Goal: Complete application form

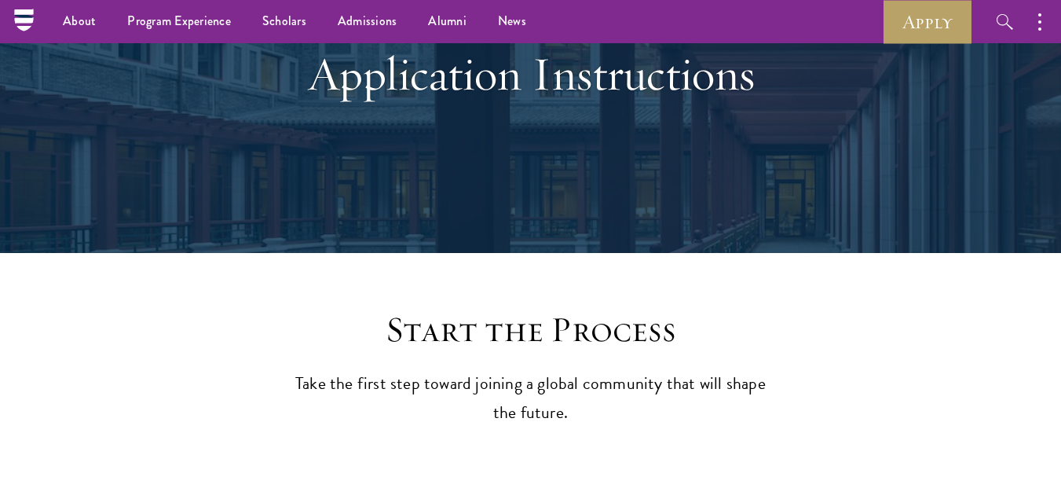
scroll to position [65, 0]
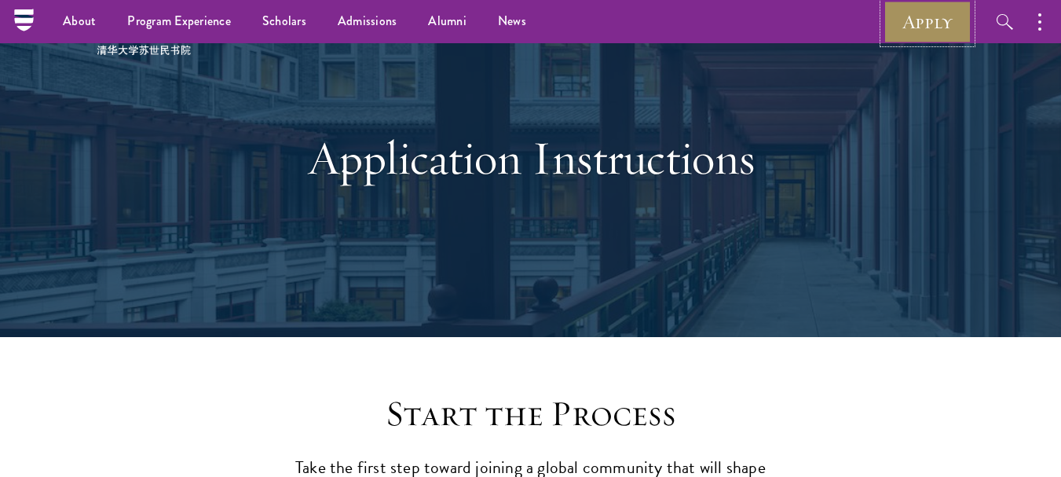
click at [925, 40] on link "Apply" at bounding box center [928, 21] width 88 height 43
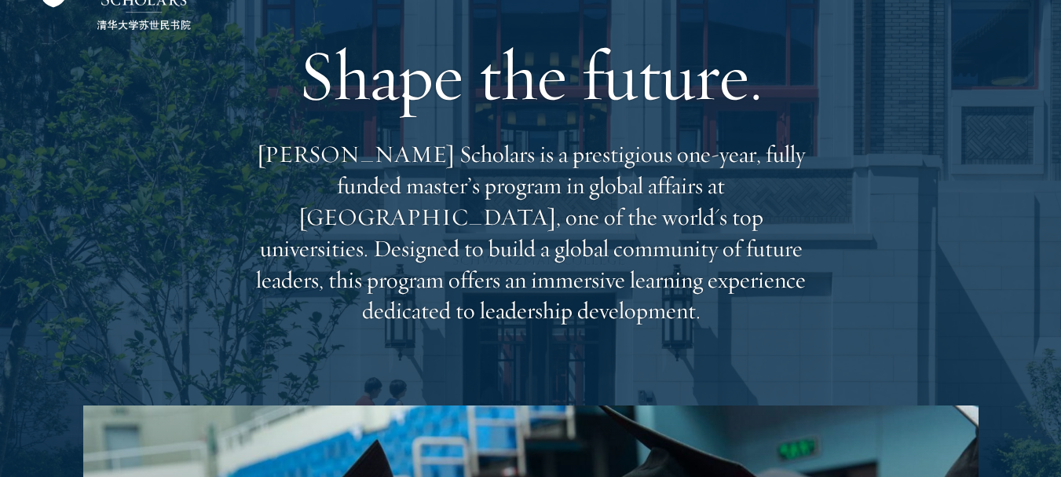
scroll to position [126, 0]
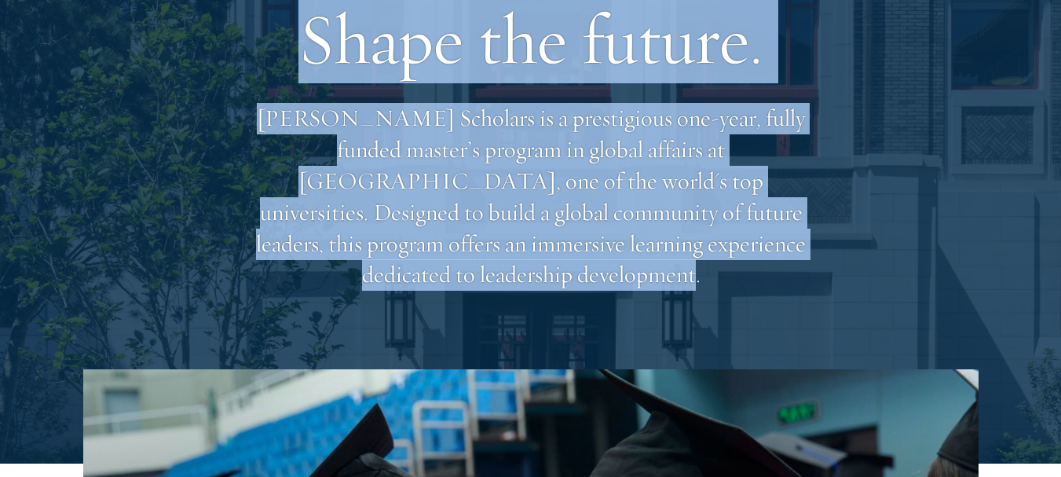
drag, startPoint x: 797, startPoint y: 245, endPoint x: 294, endPoint y: 52, distance: 538.6
click at [294, 52] on div "Shape the future. Schwarzman Scholars is a prestigious one-year, fully funded m…" at bounding box center [531, 143] width 566 height 452
copy div "Shape the future. Schwarzman Scholars is a prestigious one-year, fully funded m…"
drag, startPoint x: 804, startPoint y: 192, endPoint x: 813, endPoint y: 189, distance: 9.2
click at [806, 192] on p "Schwarzman Scholars is a prestigious one-year, fully funded master’s program in…" at bounding box center [531, 197] width 566 height 188
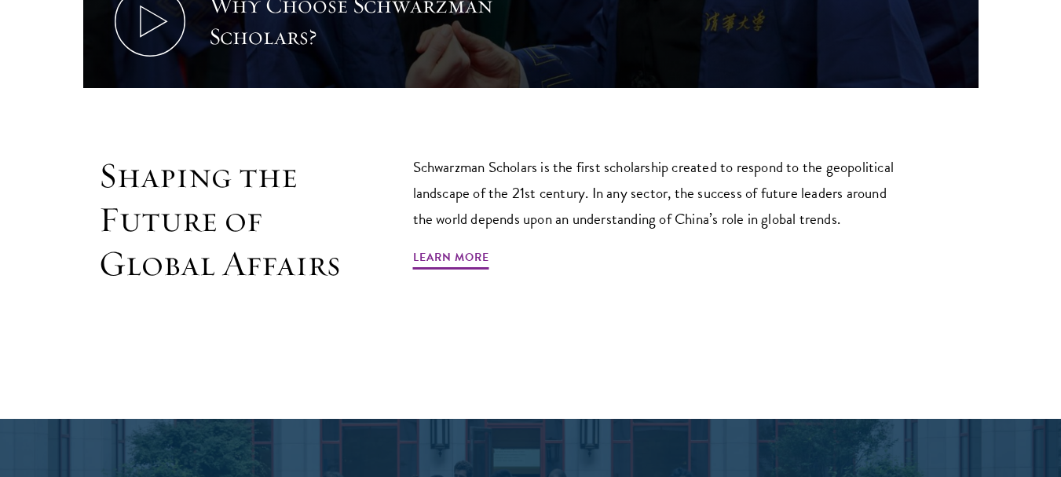
scroll to position [1147, 0]
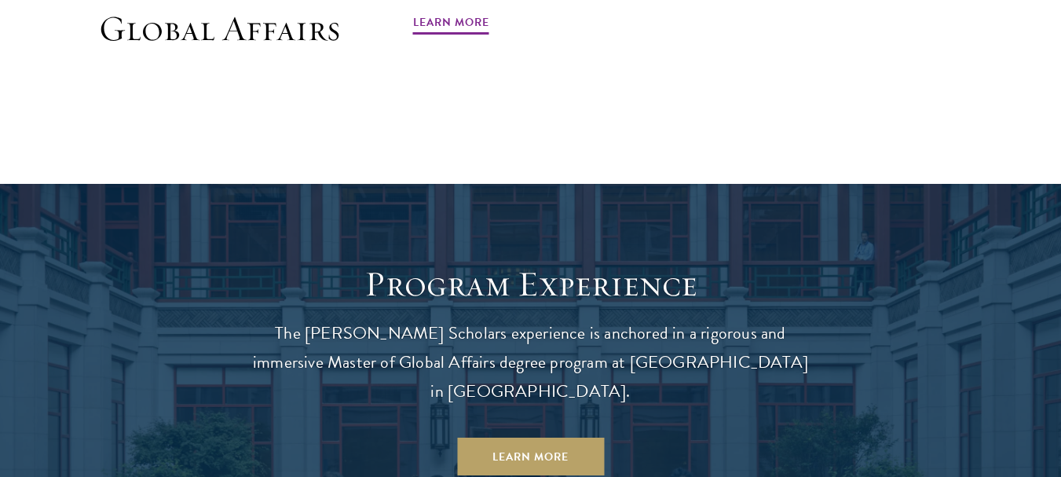
drag, startPoint x: 689, startPoint y: 148, endPoint x: 917, endPoint y: 151, distance: 227.8
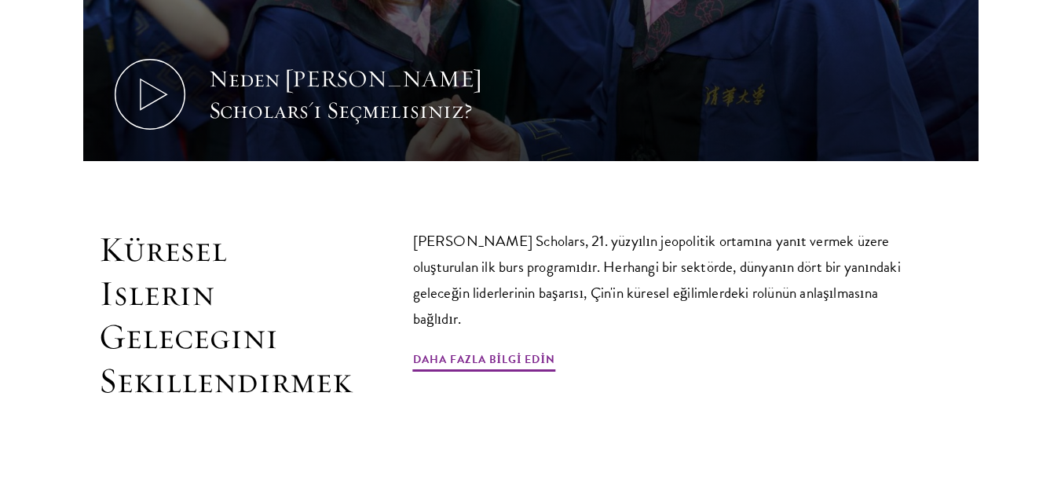
scroll to position [1077, 0]
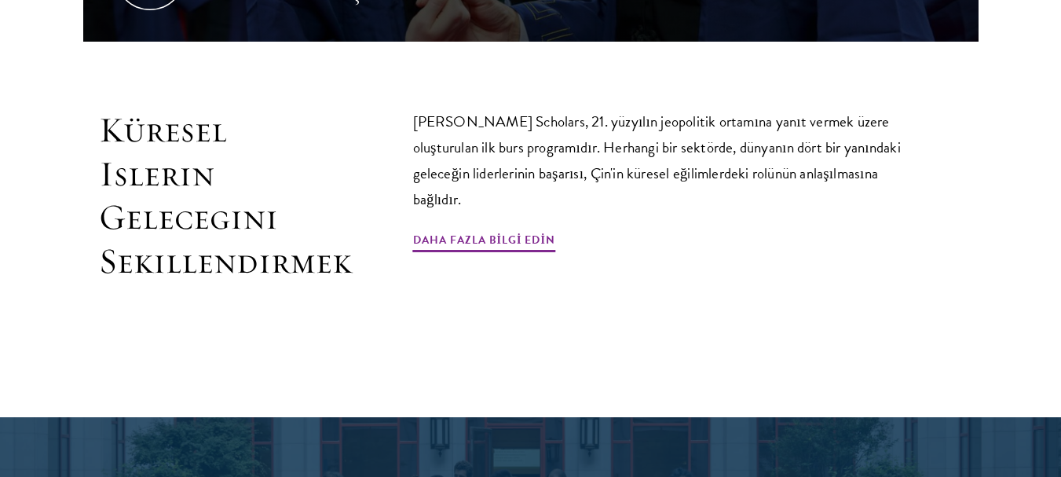
click at [731, 206] on div "Schwarzman Scholars, 21. yüzyılın jeopolitik ortamına yanıt vermek üzere oluştu…" at bounding box center [660, 195] width 495 height 175
click at [501, 232] on font "Daha fazla bilgi edin" at bounding box center [484, 240] width 142 height 16
